Goal: Task Accomplishment & Management: Manage account settings

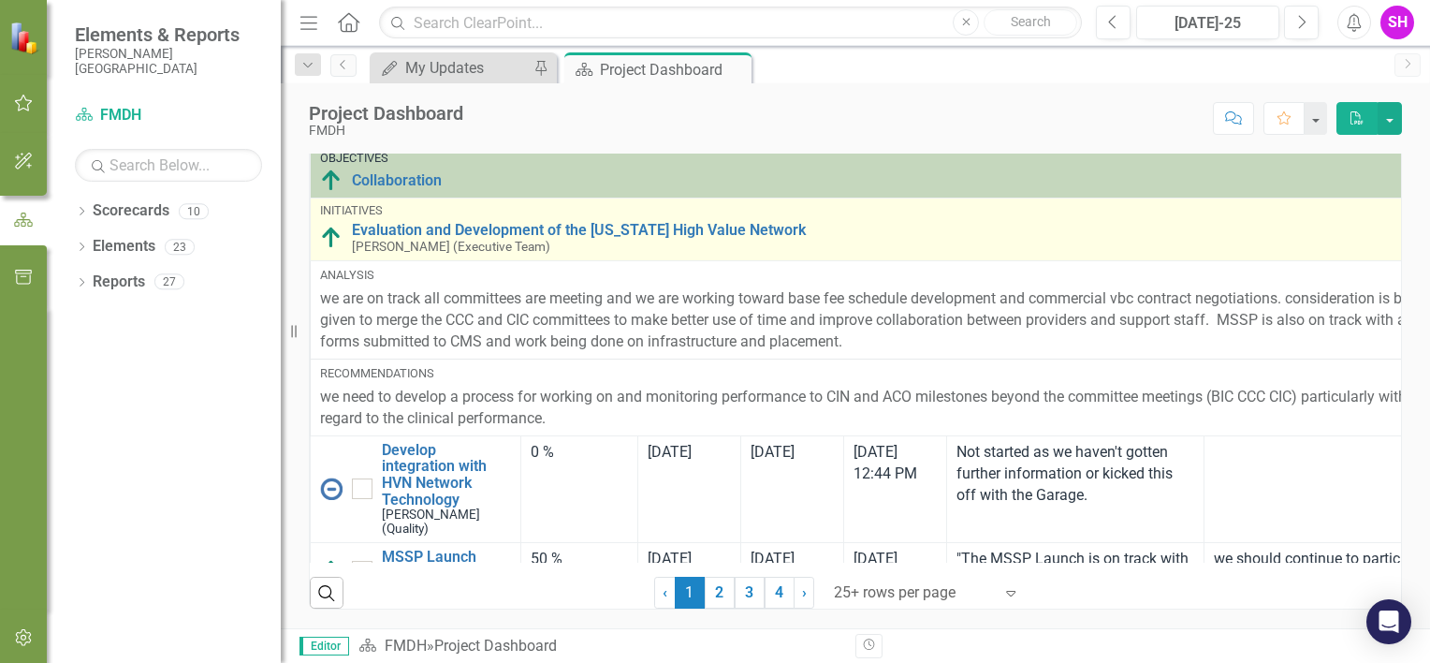
scroll to position [1421, 0]
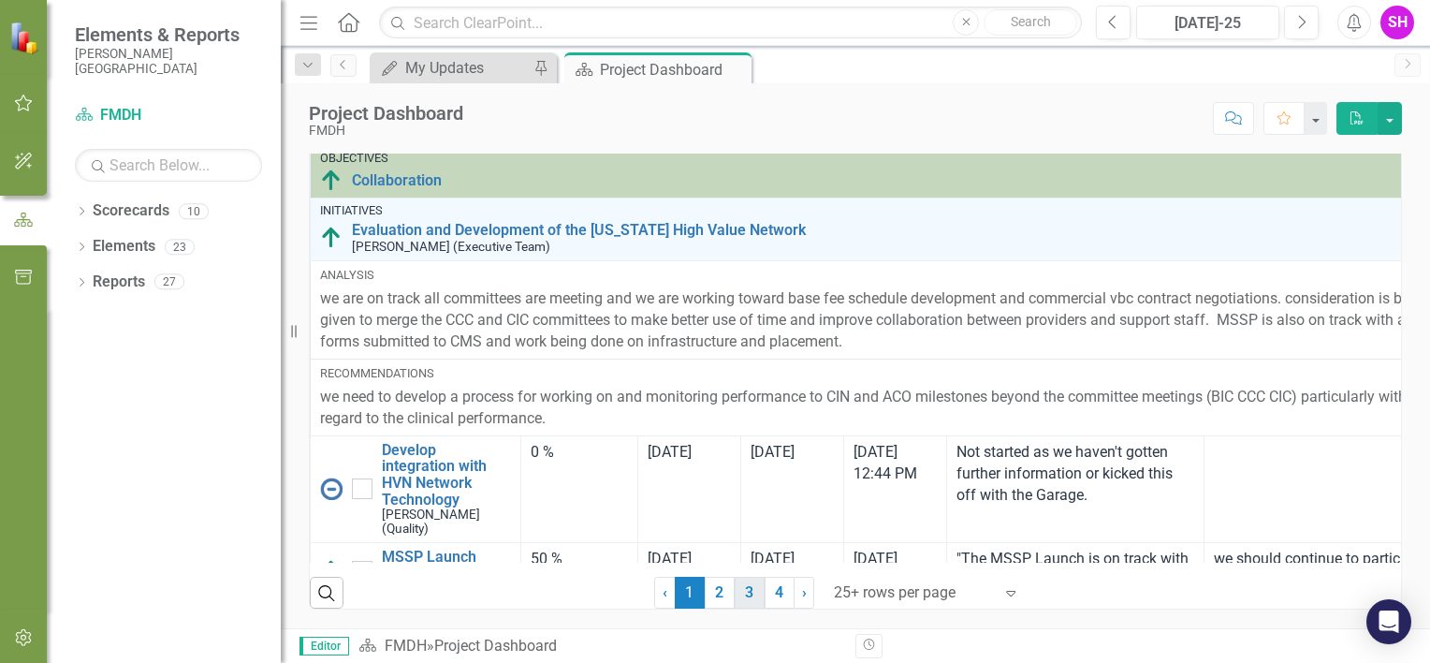
click at [735, 595] on link "3" at bounding box center [750, 593] width 30 height 32
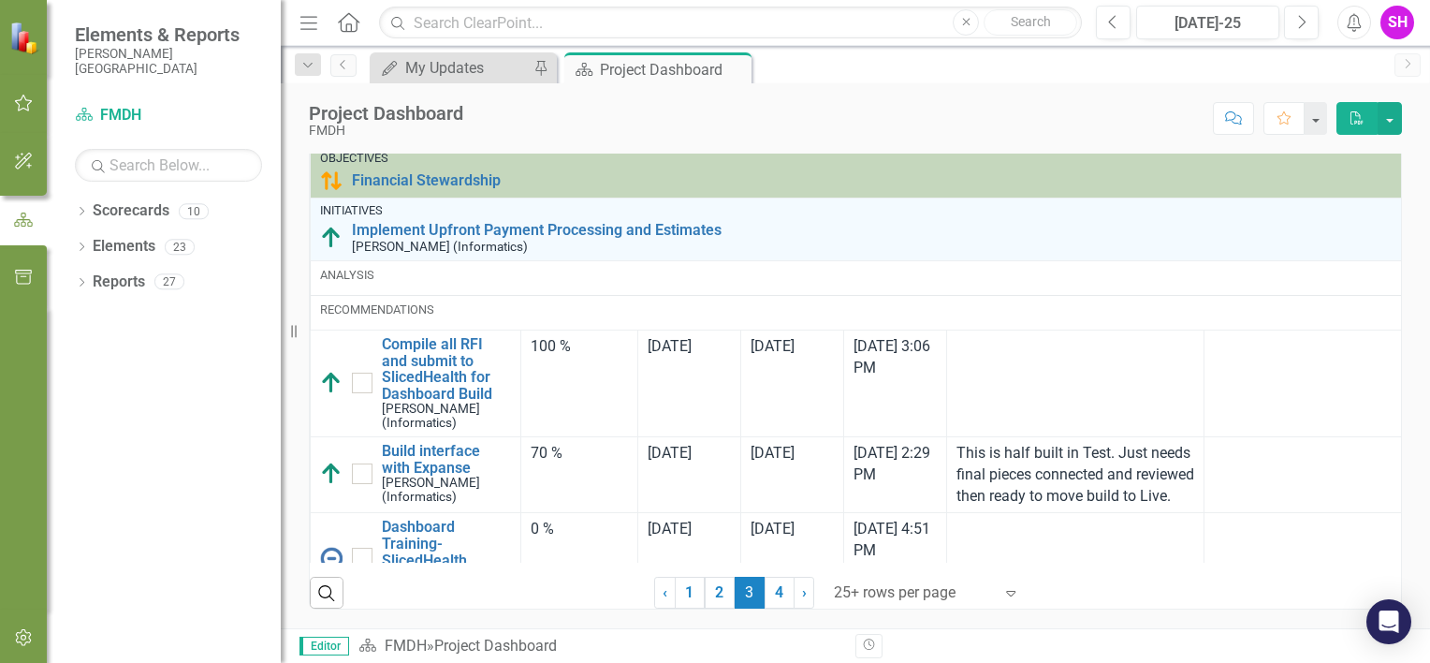
checkbox input "true"
checkbox input "false"
checkbox input "true"
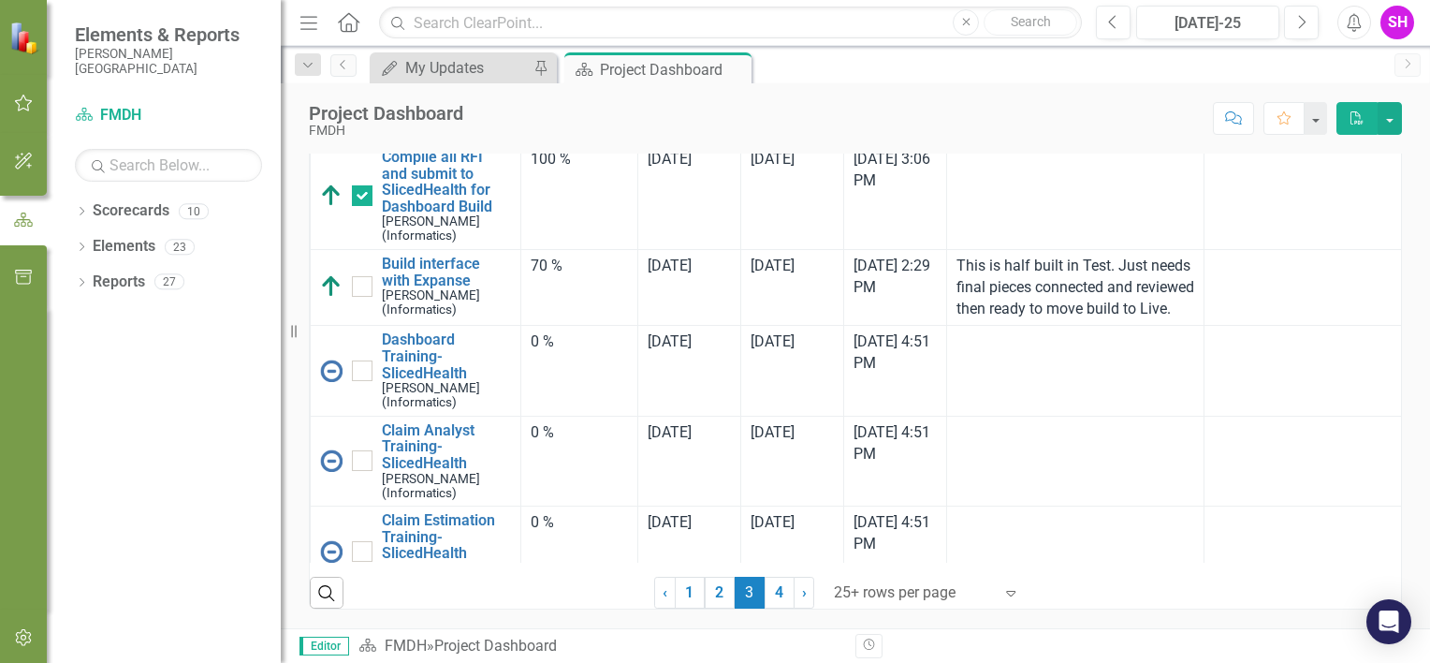
scroll to position [94, 0]
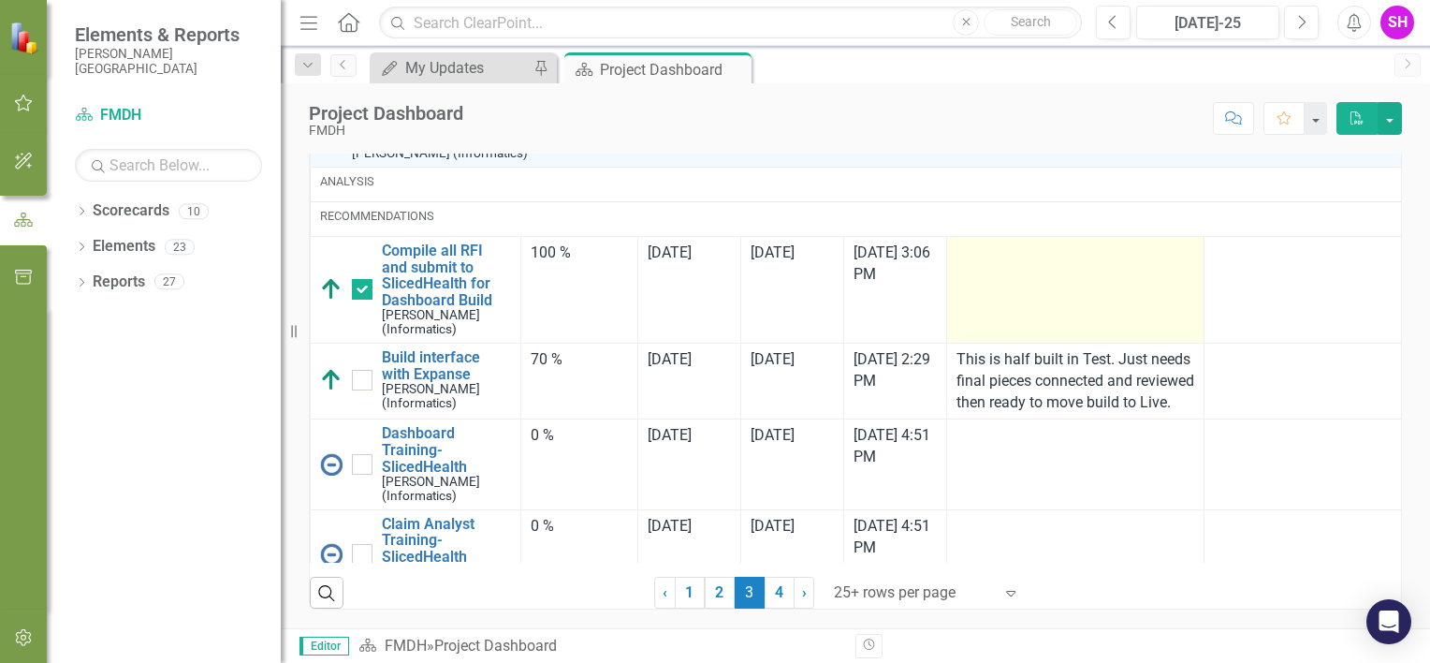
click at [1018, 265] on div at bounding box center [1076, 253] width 238 height 22
click at [1011, 344] on td at bounding box center [1075, 290] width 257 height 107
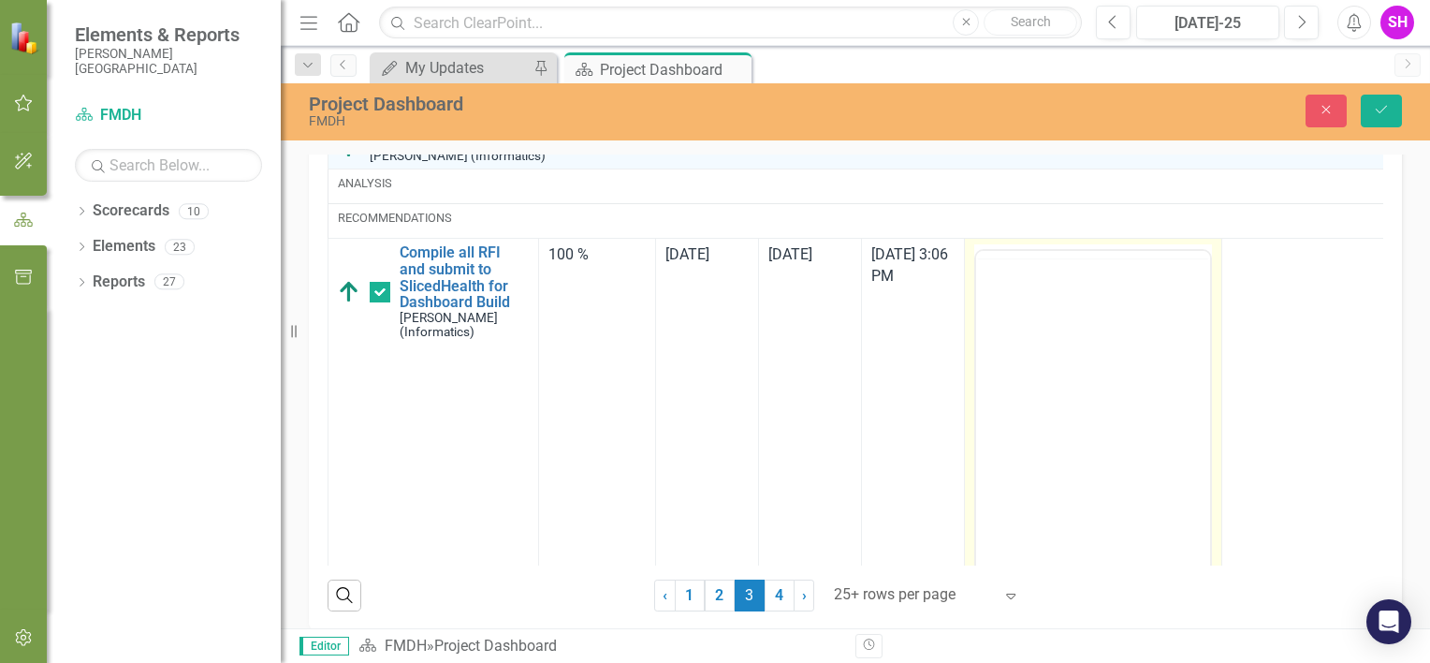
scroll to position [0, 0]
click at [1060, 367] on body "Rich Text Area. Press ALT-0 for help." at bounding box center [1093, 435] width 234 height 281
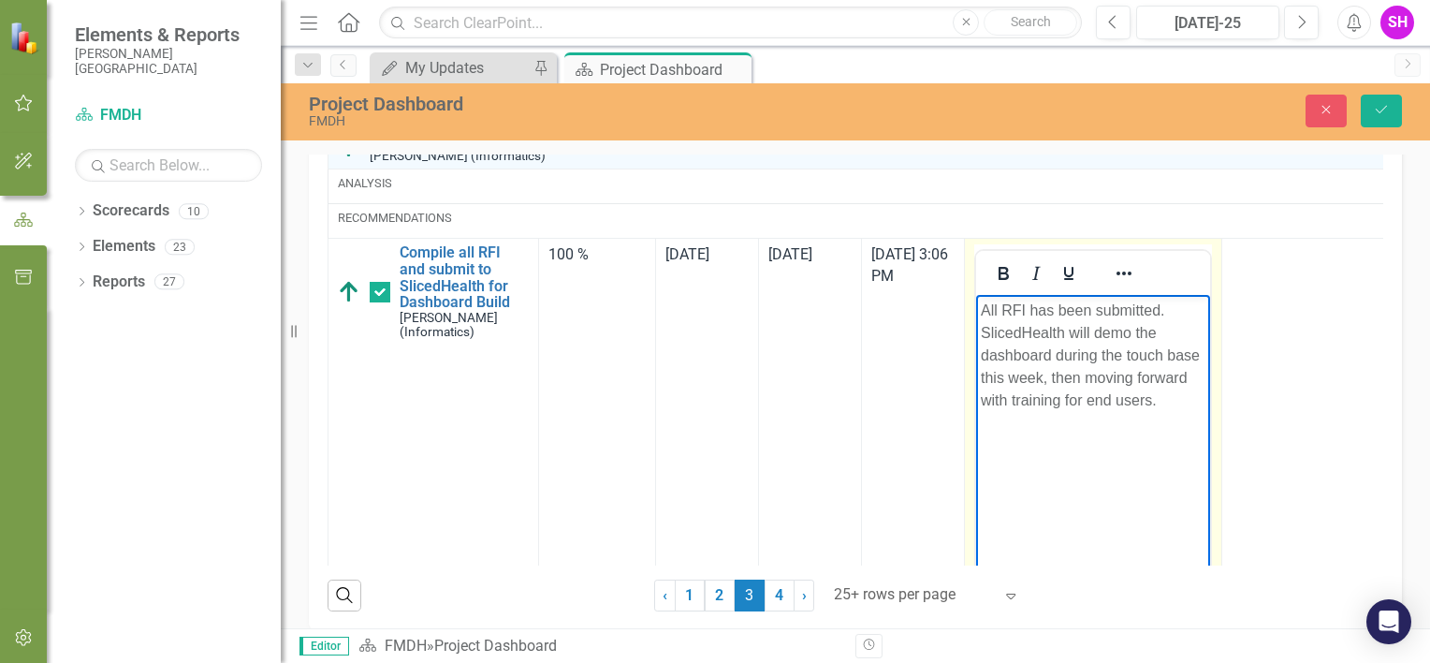
click at [1130, 373] on p "All RFI has been submitted. SlicedHealth will demo the dashboard during the tou…" at bounding box center [1093, 356] width 225 height 112
drag, startPoint x: 1135, startPoint y: 408, endPoint x: 1148, endPoint y: 408, distance: 12.2
click at [1137, 408] on p "All RFI has been submitted. SlicedHealth will demo the dashboard during the tou…" at bounding box center [1093, 356] width 225 height 112
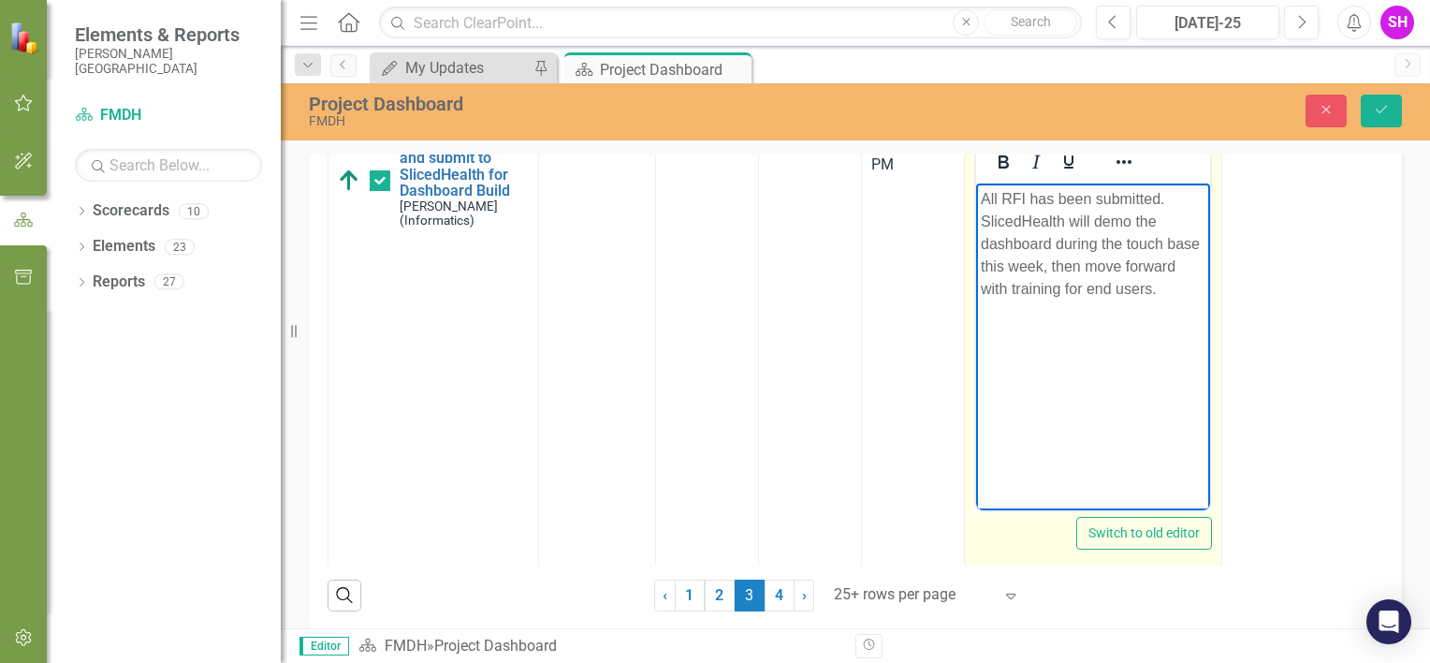
scroll to position [94, 0]
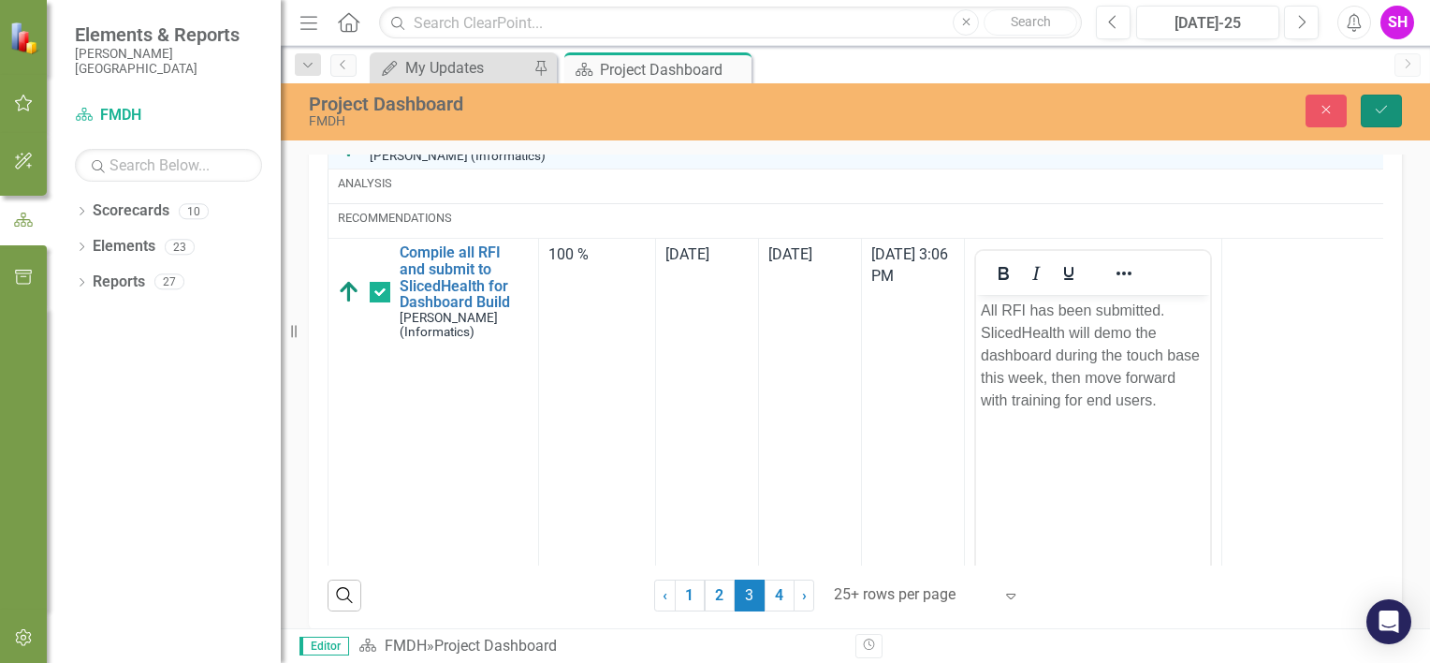
click at [1380, 111] on icon "Save" at bounding box center [1381, 109] width 17 height 13
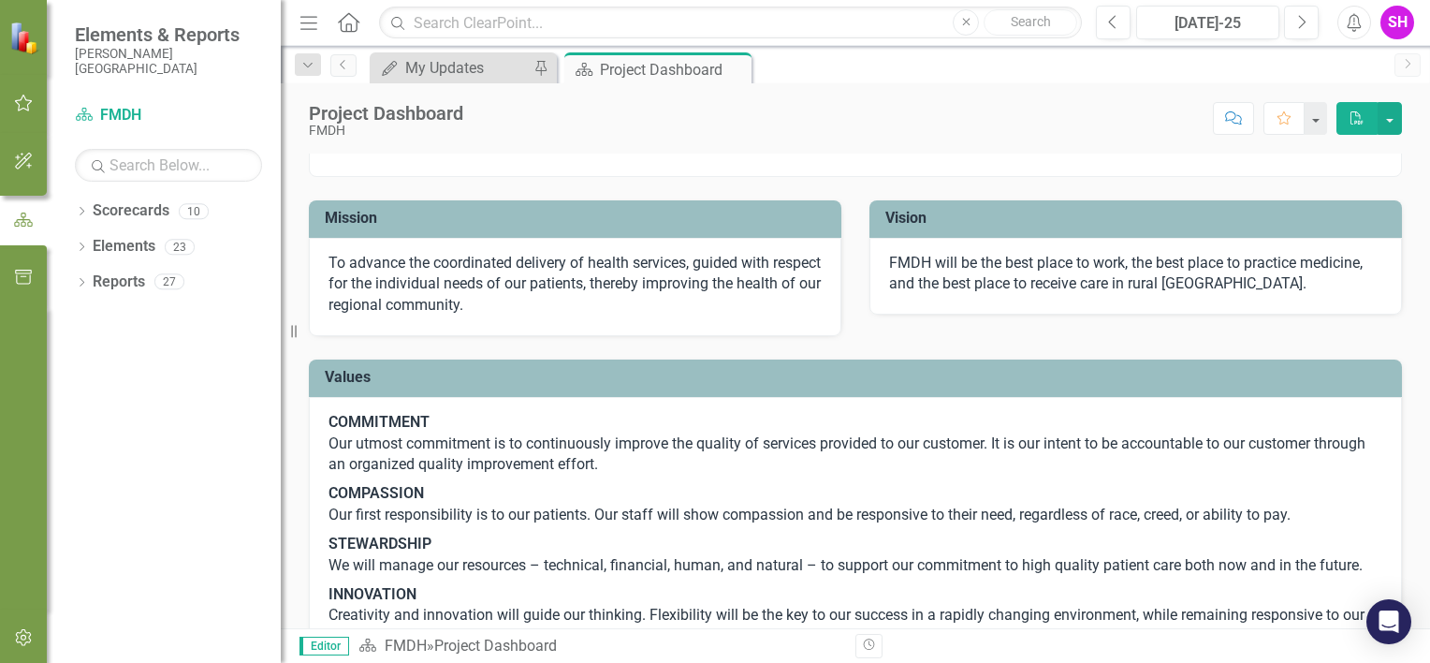
scroll to position [0, 0]
